Goal: Task Accomplishment & Management: Manage account settings

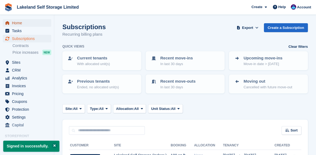
click at [19, 21] on span "Home" at bounding box center [28, 23] width 33 height 8
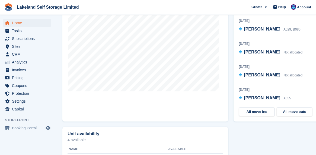
scroll to position [244, 0]
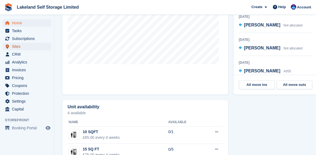
click at [19, 47] on span "Sites" at bounding box center [28, 47] width 33 height 8
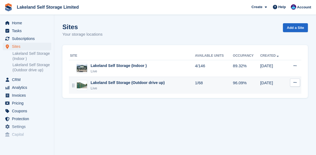
click at [122, 87] on div "Live" at bounding box center [127, 88] width 74 height 5
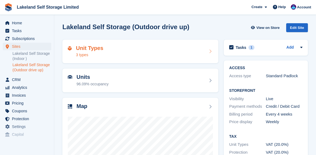
click at [115, 51] on div "Unit Types 3 types" at bounding box center [140, 51] width 145 height 13
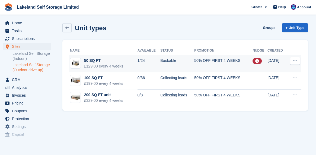
click at [95, 62] on div "50 SQ FT" at bounding box center [103, 61] width 39 height 6
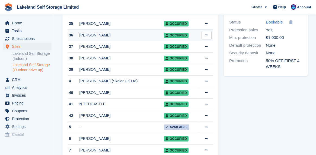
scroll to position [271, 0]
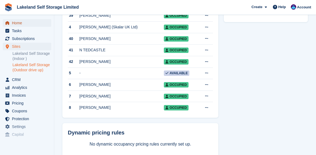
click at [22, 24] on span "Home" at bounding box center [28, 23] width 33 height 8
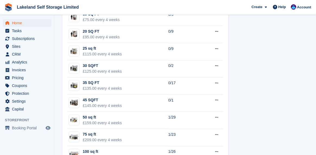
scroll to position [406, 0]
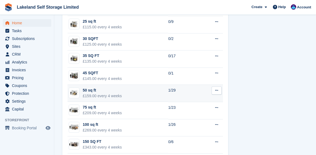
click at [88, 90] on div "50 sq ft" at bounding box center [102, 91] width 39 height 6
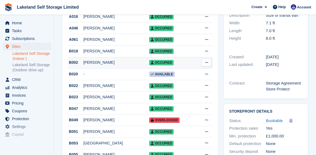
scroll to position [135, 0]
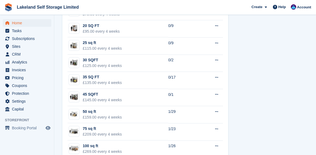
scroll to position [394, 0]
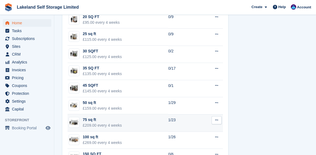
click at [86, 123] on div "£209.00 every 4 weeks" at bounding box center [102, 126] width 39 height 6
click at [90, 119] on div "75 sq ft" at bounding box center [102, 120] width 39 height 6
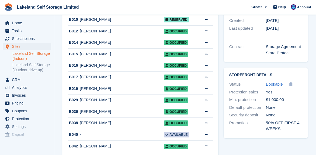
scroll to position [190, 0]
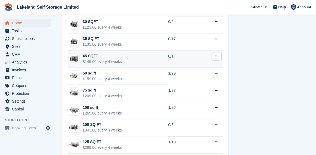
scroll to position [436, 0]
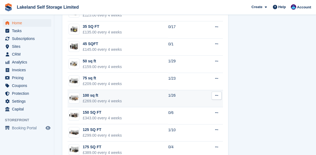
click at [90, 95] on div "100 sq ft" at bounding box center [102, 96] width 39 height 6
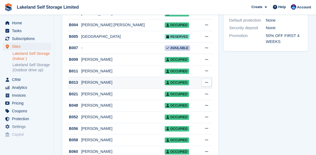
scroll to position [271, 0]
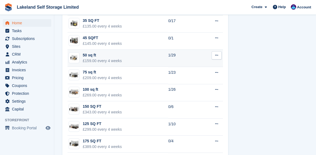
scroll to position [450, 0]
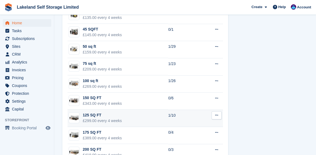
click at [89, 116] on div "125 SQ FT" at bounding box center [102, 116] width 39 height 6
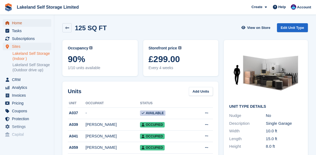
click at [23, 24] on span "Home" at bounding box center [28, 23] width 33 height 8
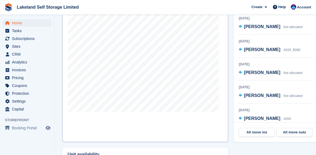
scroll to position [190, 0]
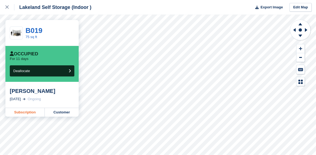
click at [20, 113] on link "Subscription" at bounding box center [24, 112] width 39 height 9
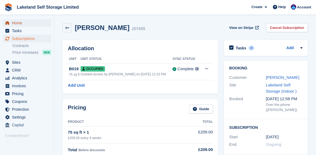
click at [22, 24] on span "Home" at bounding box center [28, 23] width 33 height 8
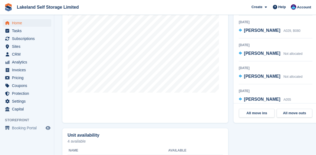
scroll to position [217, 0]
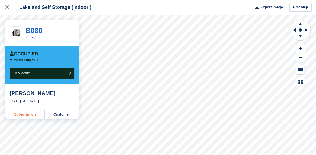
click at [22, 115] on link "Subscription" at bounding box center [24, 115] width 39 height 9
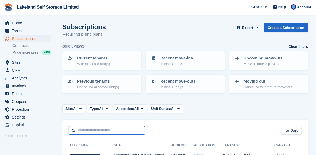
click at [90, 127] on input "text" at bounding box center [107, 130] width 76 height 9
type input "*****"
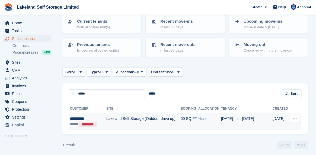
scroll to position [38, 0]
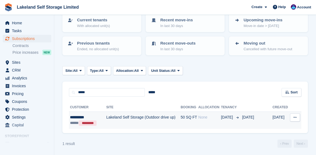
click at [76, 116] on div "**********" at bounding box center [87, 118] width 34 height 6
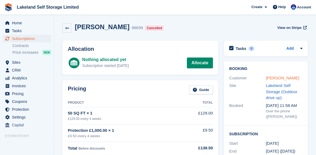
click at [273, 79] on link "[PERSON_NAME]" at bounding box center [281, 78] width 33 height 5
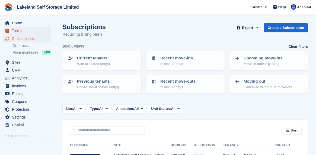
click at [20, 31] on span "Tasks" at bounding box center [28, 31] width 33 height 8
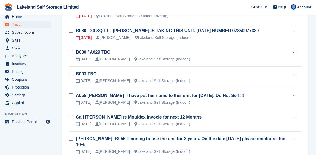
scroll to position [81, 0]
